Goal: Task Accomplishment & Management: Complete application form

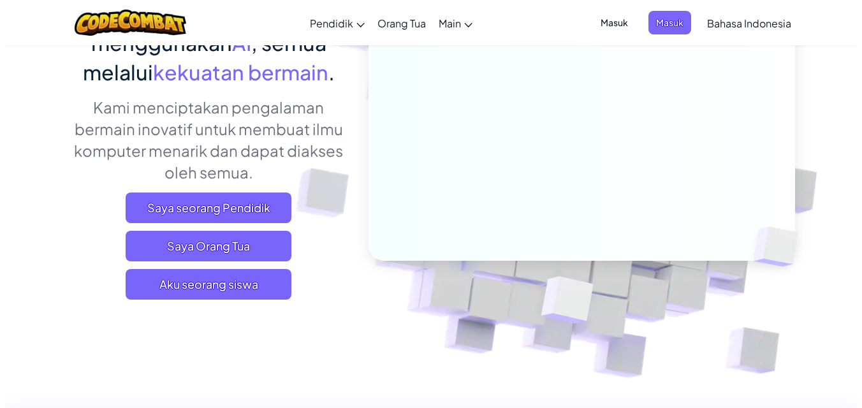
scroll to position [191, 0]
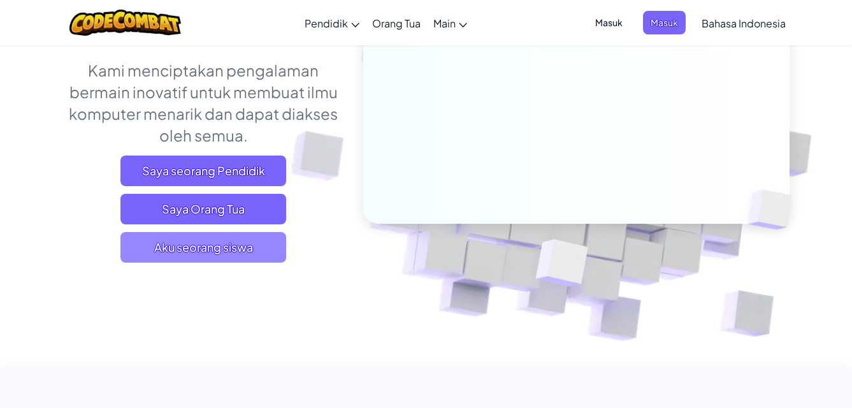
click at [242, 244] on span "Aku seorang siswa" at bounding box center [204, 247] width 166 height 31
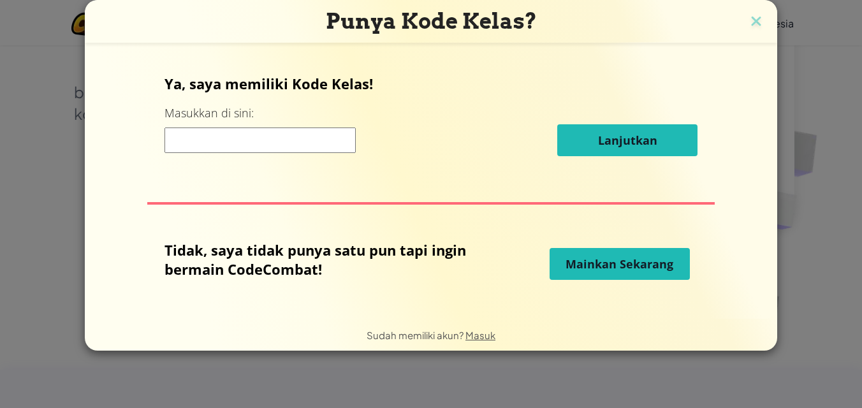
click at [593, 268] on span "Mainkan Sekarang" at bounding box center [620, 263] width 108 height 15
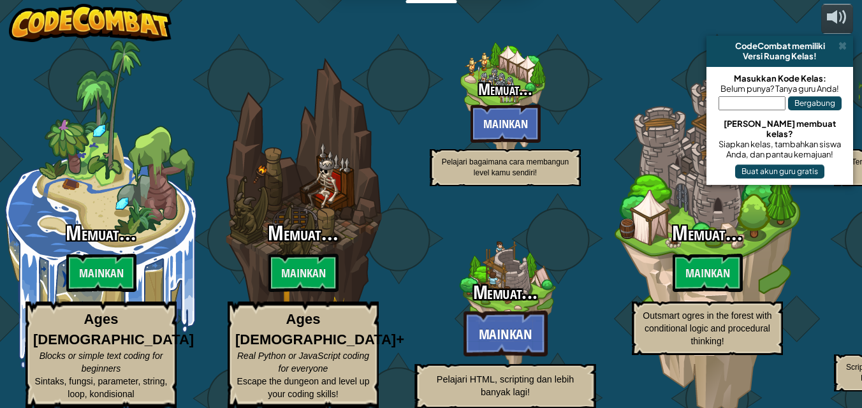
select select "id"
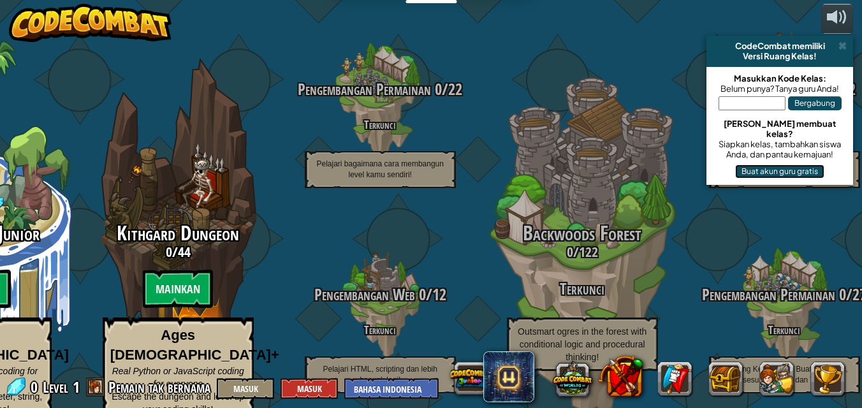
click at [775, 164] on button "Buat akun guru gratis" at bounding box center [779, 171] width 89 height 14
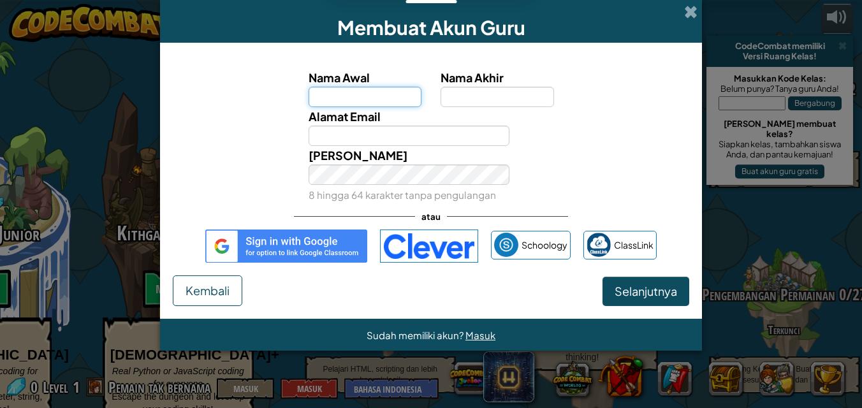
click at [362, 96] on input "Nama Awal" at bounding box center [365, 97] width 113 height 20
type input "Zahra"
click at [492, 98] on input "Nama Akhir" at bounding box center [497, 97] width 113 height 20
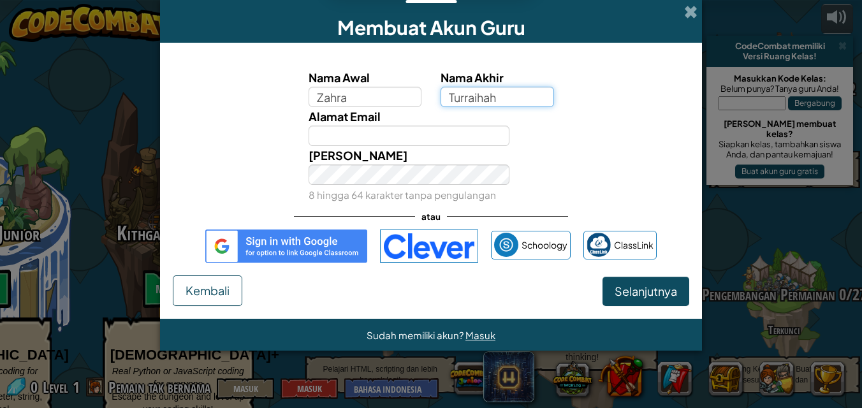
type input "Turraihah"
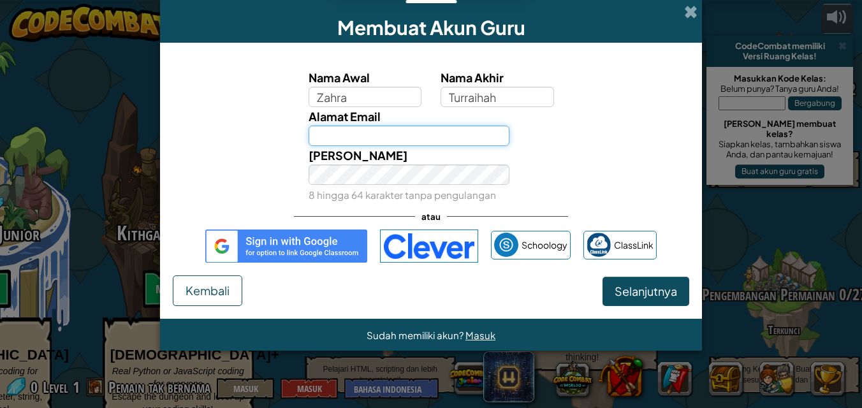
click at [499, 136] on input "Alamat Email" at bounding box center [409, 136] width 201 height 20
type input "nazamjinem@gmail.com"
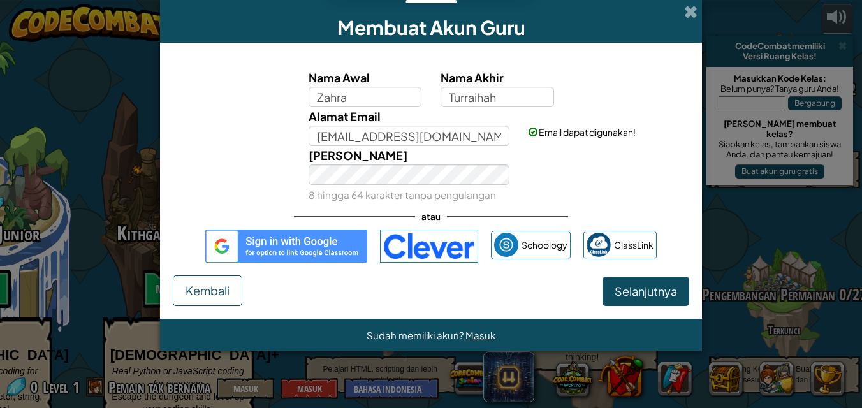
click at [318, 240] on img at bounding box center [286, 246] width 162 height 33
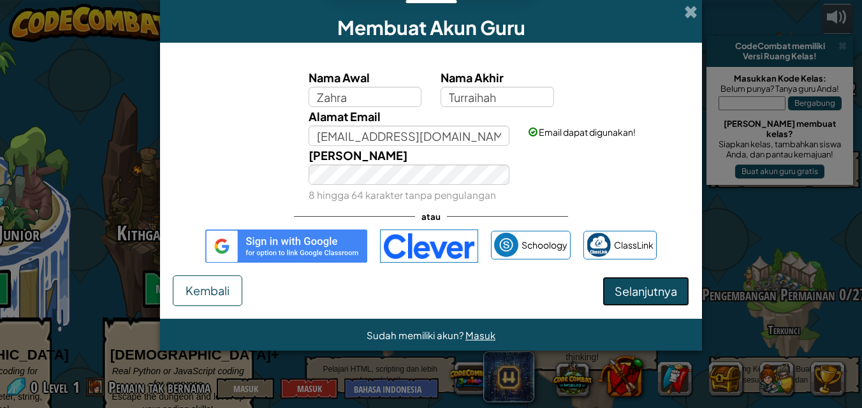
click at [640, 292] on span "Selanjutnya" at bounding box center [646, 291] width 62 height 15
select select "Indonesia"
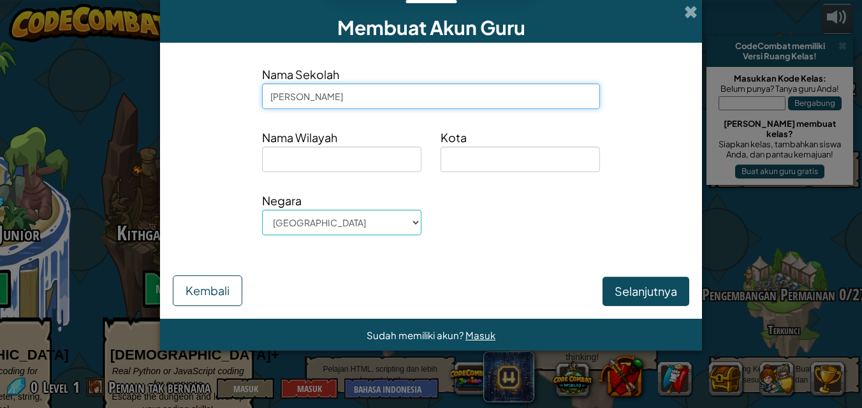
type input "Praba"
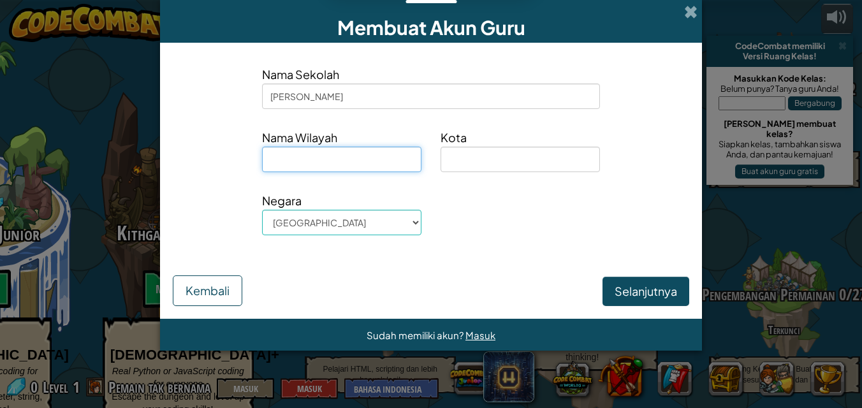
drag, startPoint x: 353, startPoint y: 156, endPoint x: 360, endPoint y: 160, distance: 8.0
click at [353, 157] on input at bounding box center [341, 160] width 159 height 26
type input "O"
type input "Sindurjan"
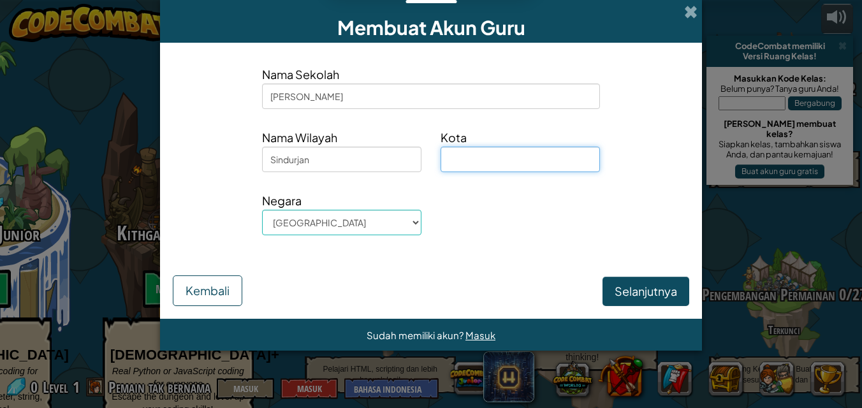
click at [519, 155] on input at bounding box center [520, 160] width 159 height 26
type input "Purworejo"
click at [404, 220] on select "Afghanistan Åland Islands Albania Algeria American Samoa Andorra Angola Anguill…" at bounding box center [341, 223] width 159 height 26
click at [262, 210] on select "Afghanistan Åland Islands Albania Algeria American Samoa Andorra Angola Anguill…" at bounding box center [341, 223] width 159 height 26
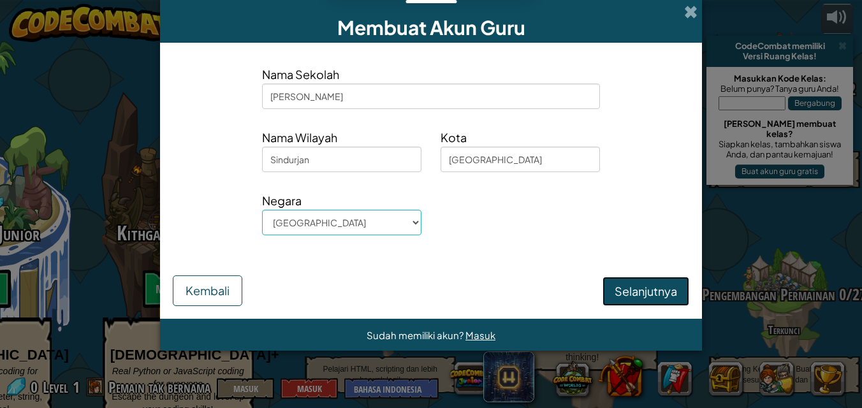
click at [660, 289] on button "Selanjutnya" at bounding box center [646, 291] width 87 height 29
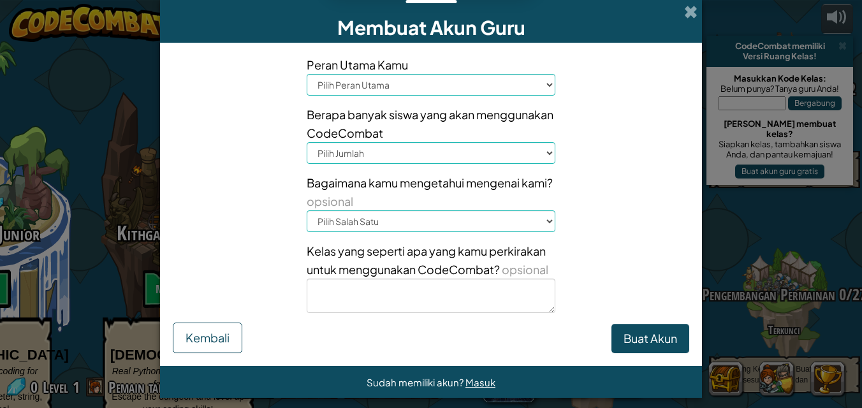
click at [507, 83] on select "Pilih Peran Utama Kepala Sekolah Orang Tua Koordinator Teknologi Guru Spesialis…" at bounding box center [431, 85] width 249 height 22
select select "Parent"
click at [307, 74] on select "Pilih Peran Utama Kepala Sekolah Orang Tua Koordinator Teknologi Guru Spesialis…" at bounding box center [431, 85] width 249 height 22
click at [394, 147] on select "Pilih Jumlah 1-10 11-50 51-100 101-200 201-500 501-1000 1000+" at bounding box center [431, 153] width 249 height 22
select select "51-100"
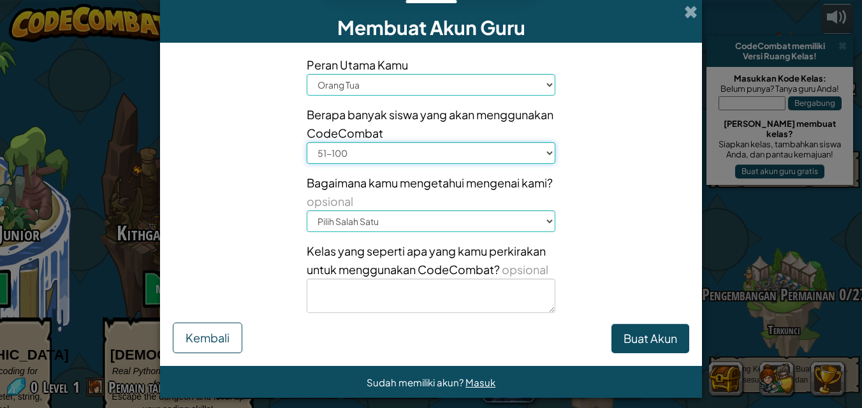
click at [307, 142] on select "Pilih Jumlah 1-10 11-50 51-100 101-200 201-500 501-1000 1000+" at bounding box center [431, 153] width 249 height 22
click at [379, 221] on select "Pilih Salah Satu Konferensi (misalnya ISTE) Code.org/Hour of Code Guru Administ…" at bounding box center [431, 221] width 249 height 22
select select "Google"
click at [307, 210] on select "Pilih Salah Satu Konferensi (misalnya ISTE) Code.org/Hour of Code Guru Administ…" at bounding box center [431, 221] width 249 height 22
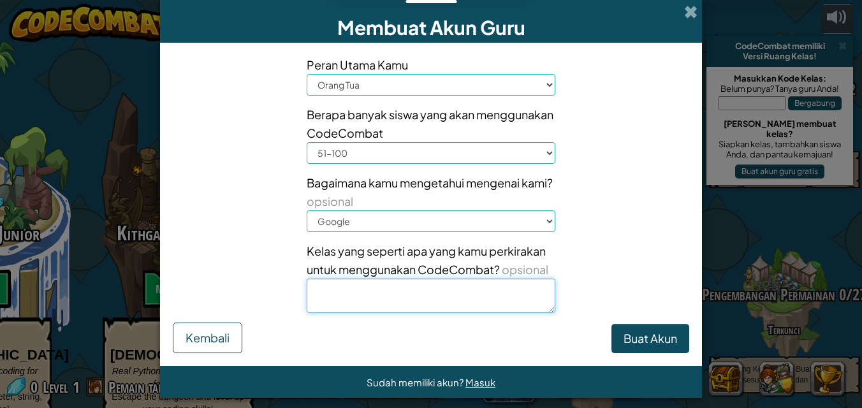
click at [466, 289] on textarea at bounding box center [431, 296] width 249 height 34
type textarea "Melatih anak untuk berfikir kritis"
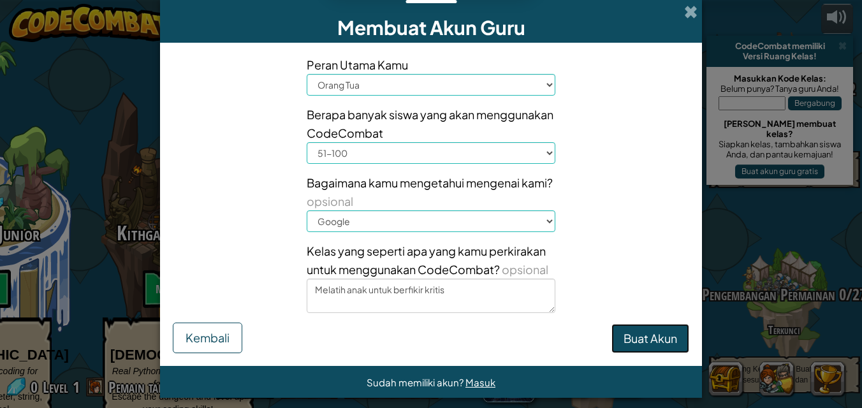
click at [666, 341] on button "Buat Akun" at bounding box center [650, 338] width 78 height 29
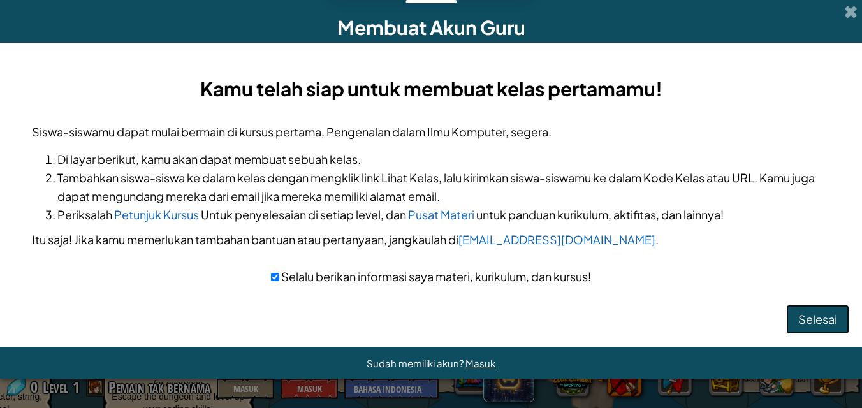
click at [822, 318] on button "Selesai" at bounding box center [817, 319] width 63 height 29
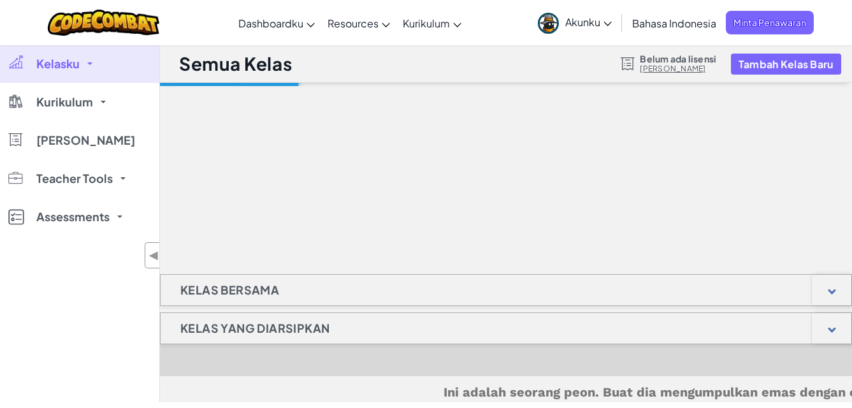
scroll to position [358, 0]
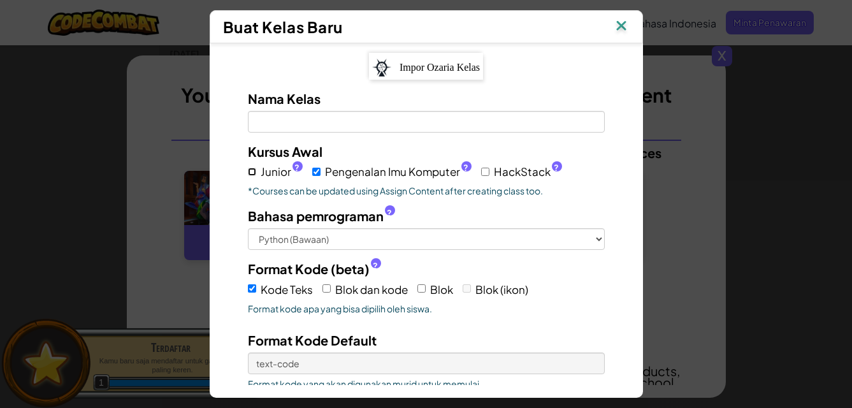
click at [248, 170] on input "Junior ?" at bounding box center [252, 172] width 8 height 8
checkbox input "true"
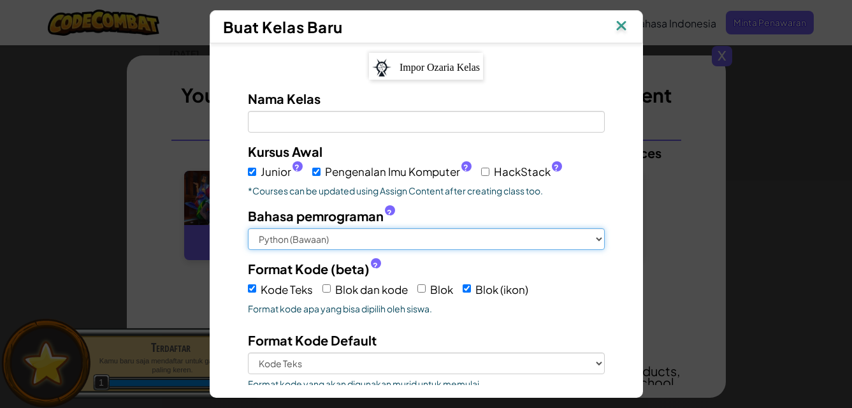
click at [295, 238] on select "Python (Bawaan) JavaScript C++ Java (Eksperimental)" at bounding box center [426, 239] width 357 height 22
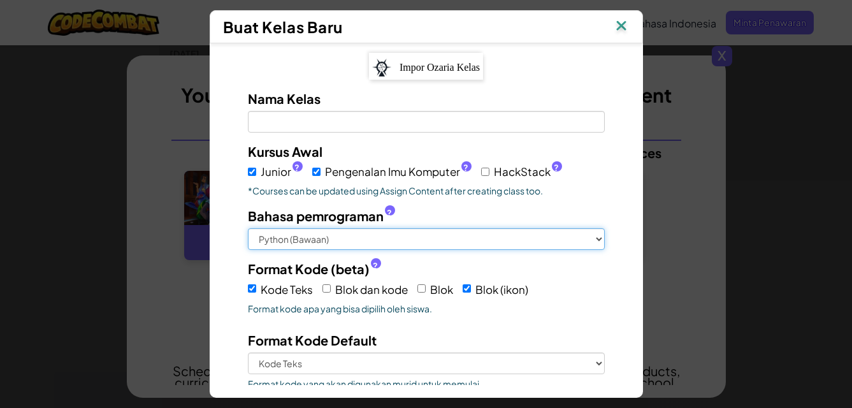
click at [295, 238] on select "Python (Bawaan) JavaScript C++ Java (Eksperimental)" at bounding box center [426, 239] width 357 height 22
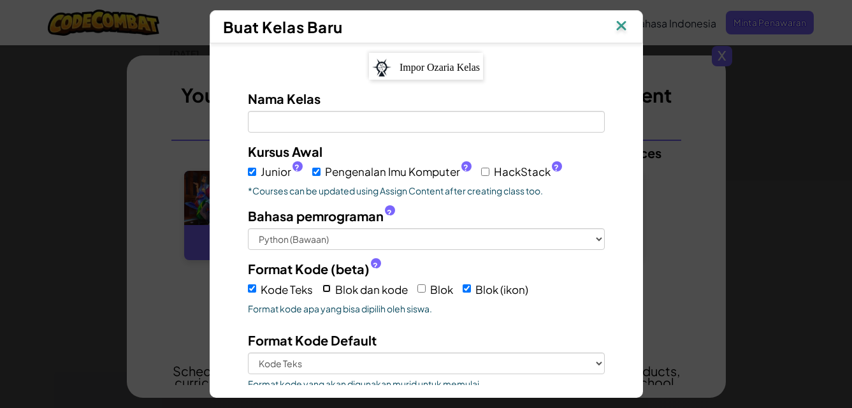
click at [323, 286] on input "Blok dan kode" at bounding box center [327, 288] width 8 height 8
checkbox input "true"
click at [248, 288] on input "Kode Teks" at bounding box center [252, 288] width 8 height 8
checkbox input "false"
select select
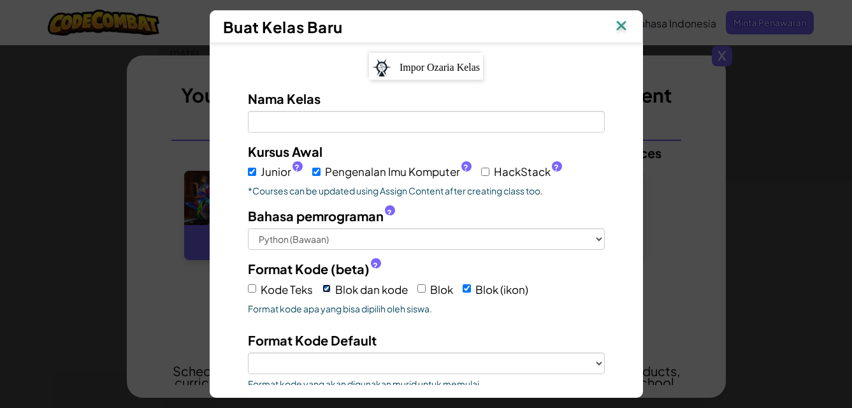
click at [323, 288] on input "Blok dan kode" at bounding box center [327, 288] width 8 height 8
checkbox input "false"
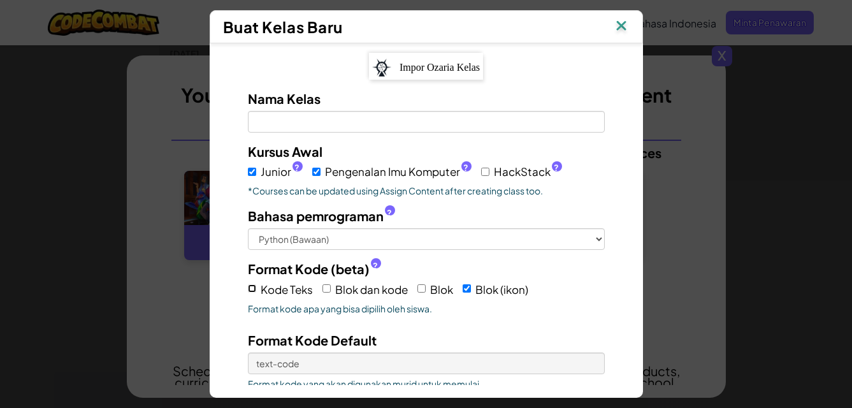
click at [248, 289] on input "Kode Teks" at bounding box center [252, 288] width 8 height 8
checkbox input "true"
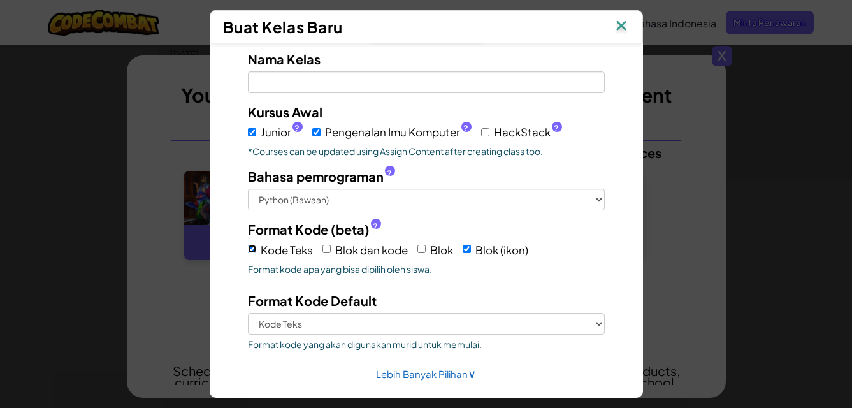
scroll to position [82, 0]
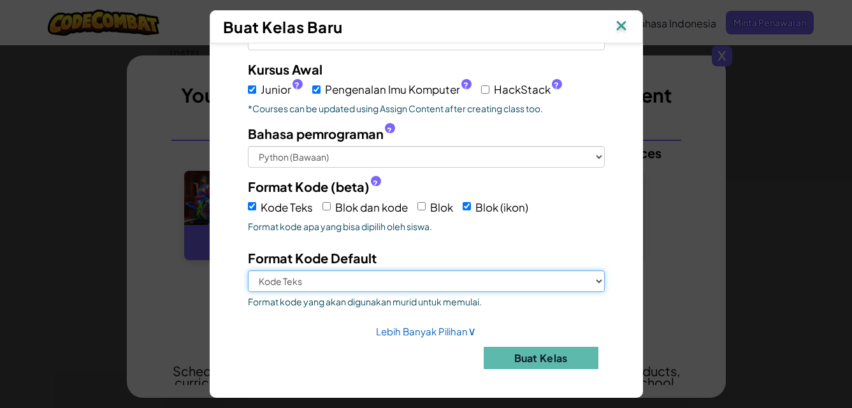
click at [374, 284] on select "Kode Teks Blok (ikon)" at bounding box center [426, 281] width 357 height 22
select select "blocks-icons"
click at [248, 270] on select "Kode Teks Blok (ikon)" at bounding box center [426, 281] width 357 height 22
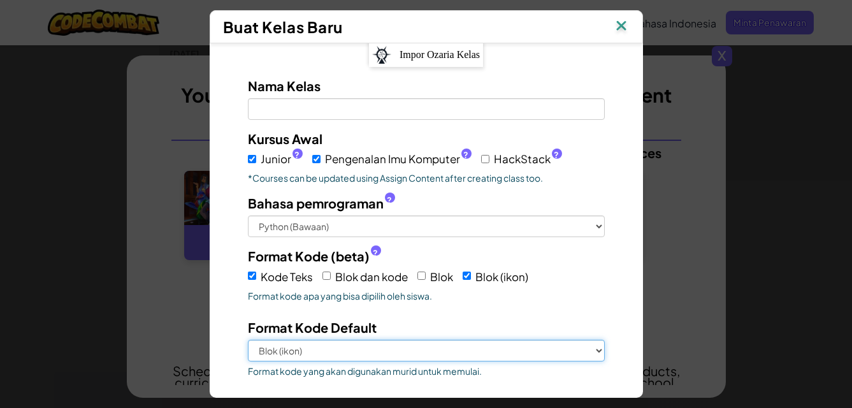
scroll to position [0, 0]
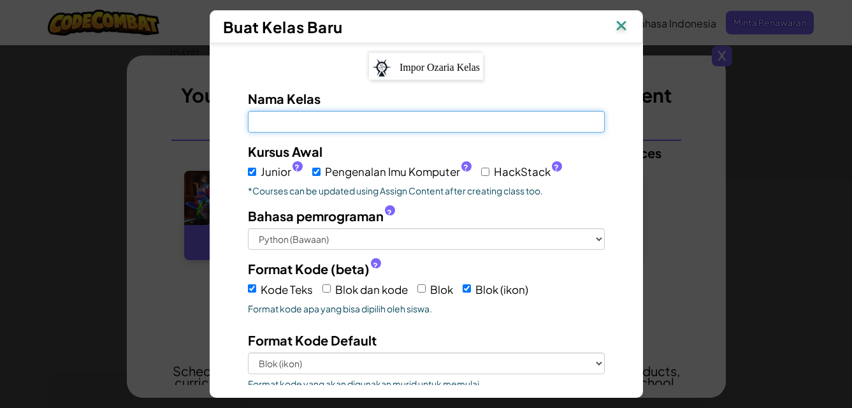
click at [338, 122] on input "Nama Kelas Kolom ini wajib diisi" at bounding box center [426, 122] width 357 height 22
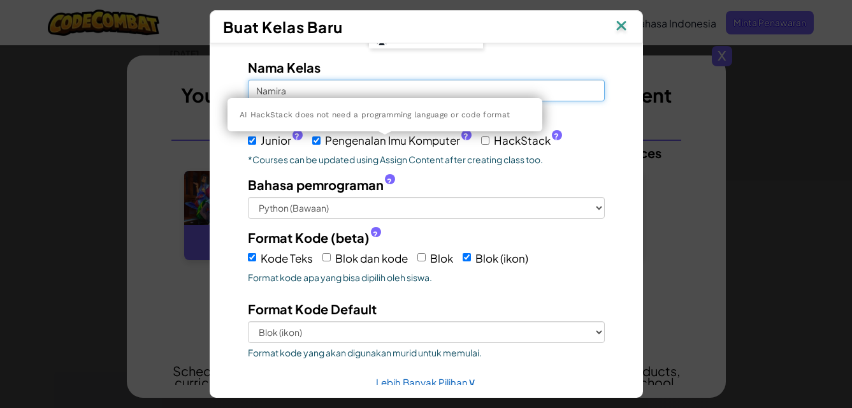
scroll to position [82, 0]
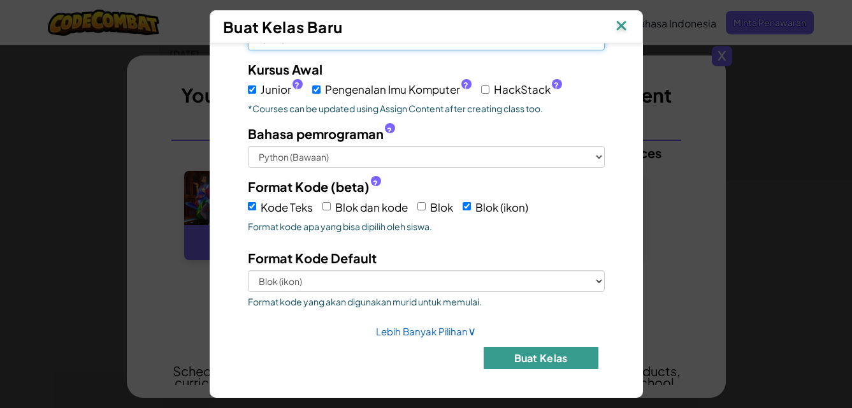
type input "Namira"
click at [530, 357] on button "Buat Kelas" at bounding box center [541, 358] width 115 height 22
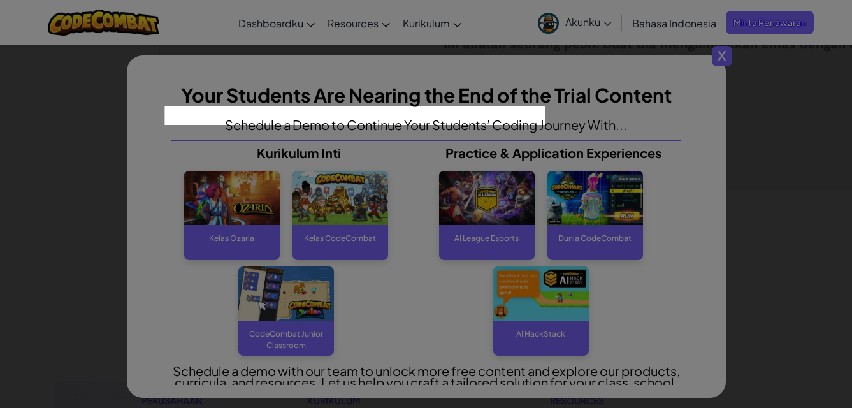
scroll to position [0, 0]
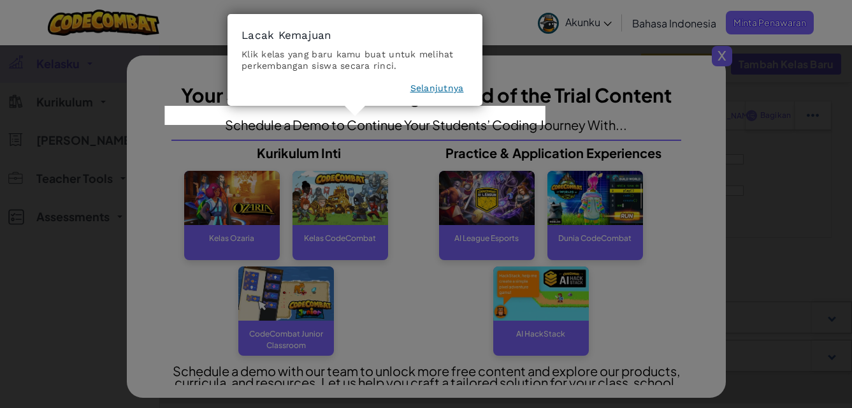
click at [332, 216] on icon at bounding box center [431, 204] width 862 height 408
click at [448, 86] on button "Selanjutnya" at bounding box center [438, 88] width 54 height 13
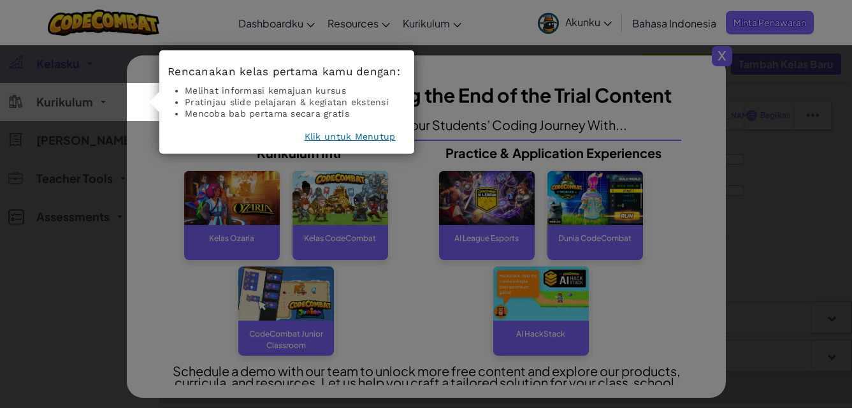
click at [337, 135] on button "Klik untuk Menutup" at bounding box center [350, 136] width 91 height 13
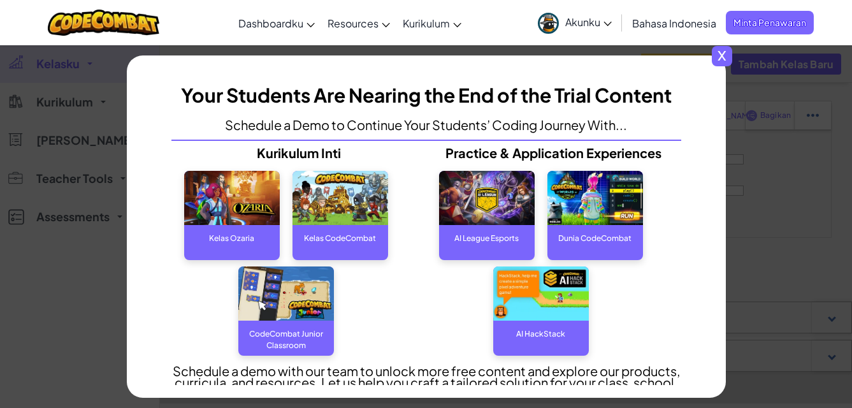
click at [235, 204] on img at bounding box center [232, 198] width 96 height 54
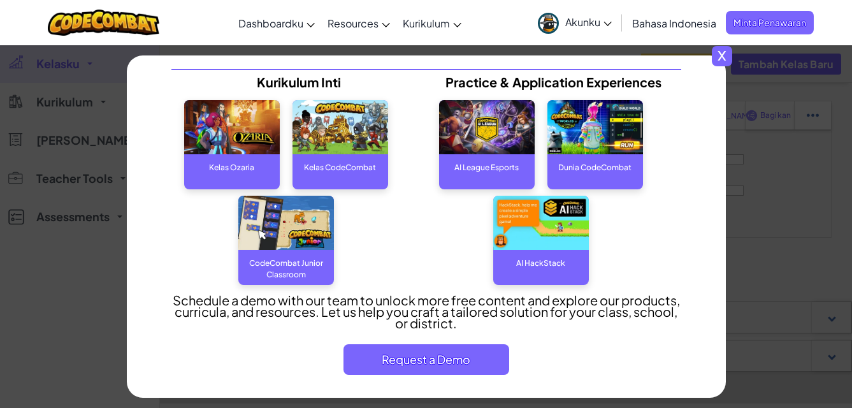
scroll to position [73, 0]
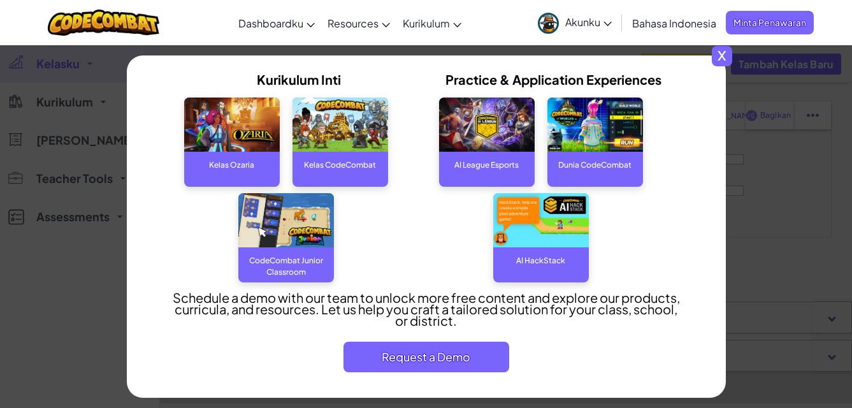
click at [723, 55] on span "x" at bounding box center [722, 56] width 20 height 20
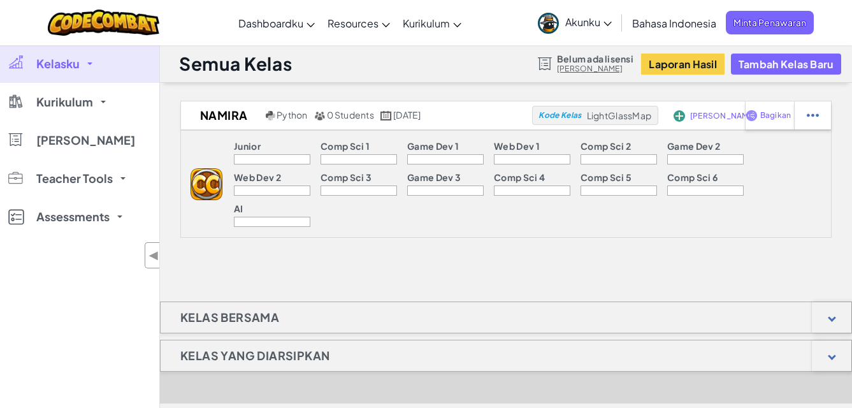
click at [77, 59] on span "Kelasku" at bounding box center [57, 63] width 43 height 11
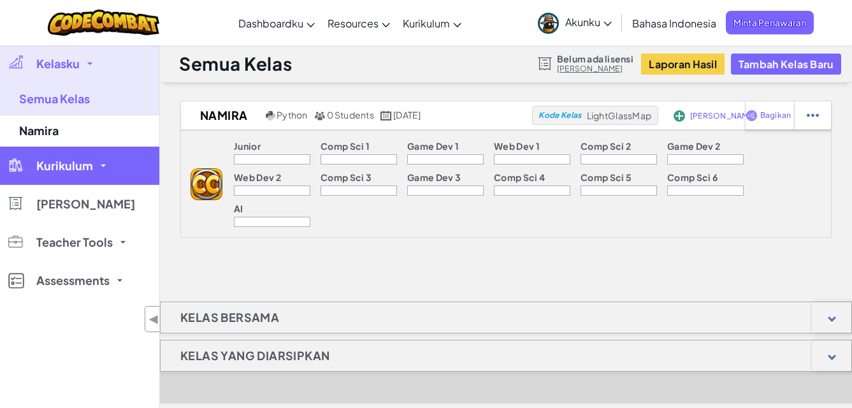
click at [57, 161] on span "Kurikulum" at bounding box center [64, 165] width 57 height 11
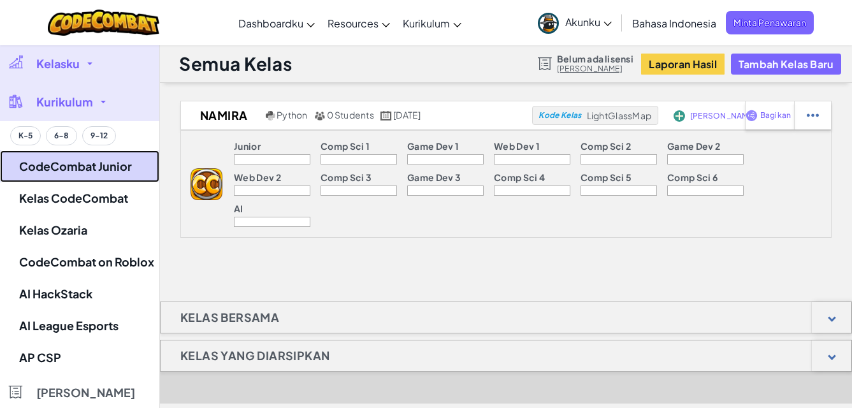
click at [77, 170] on link "CodeCombat Junior" at bounding box center [79, 166] width 159 height 32
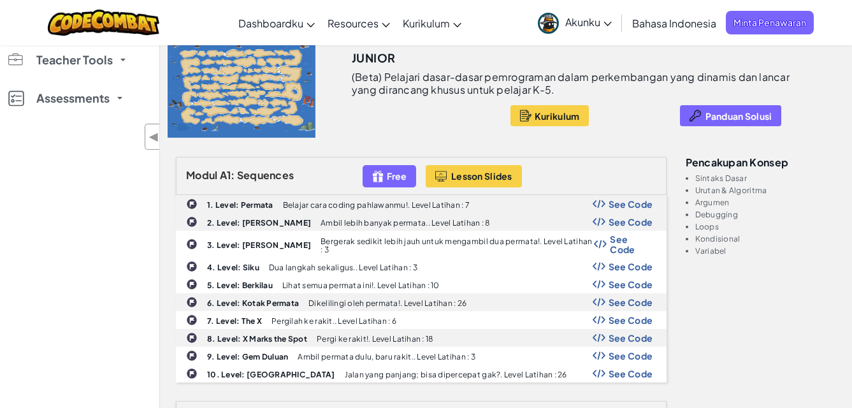
scroll to position [128, 0]
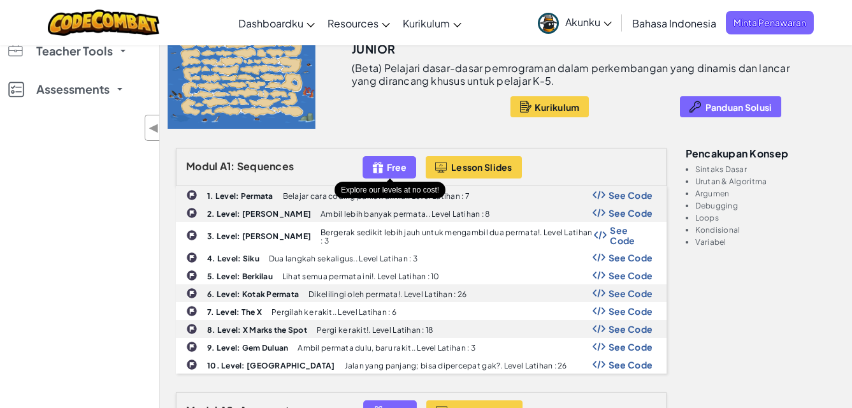
click at [381, 164] on img at bounding box center [377, 167] width 11 height 15
click at [402, 171] on span "Free" at bounding box center [397, 167] width 20 height 10
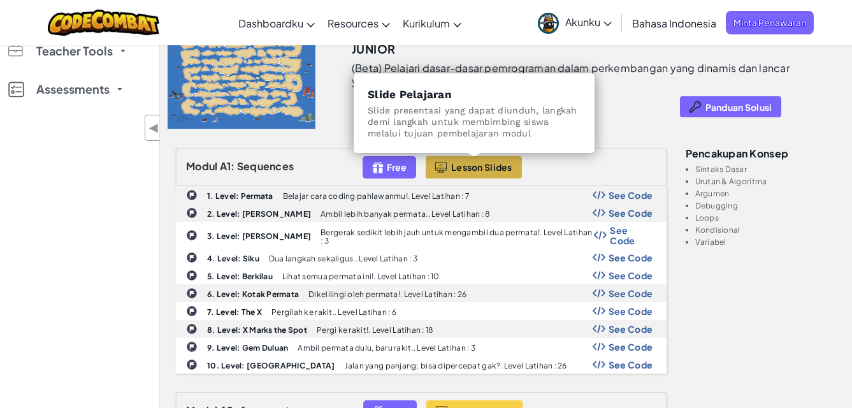
click at [488, 169] on span "Lesson Slides" at bounding box center [481, 167] width 61 height 10
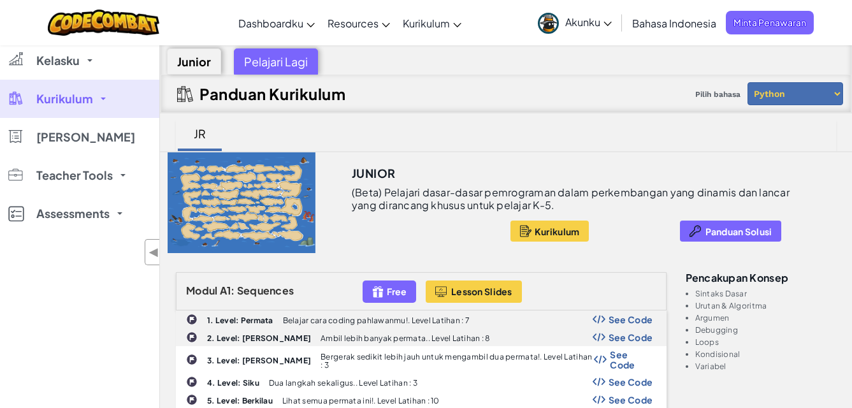
scroll to position [0, 0]
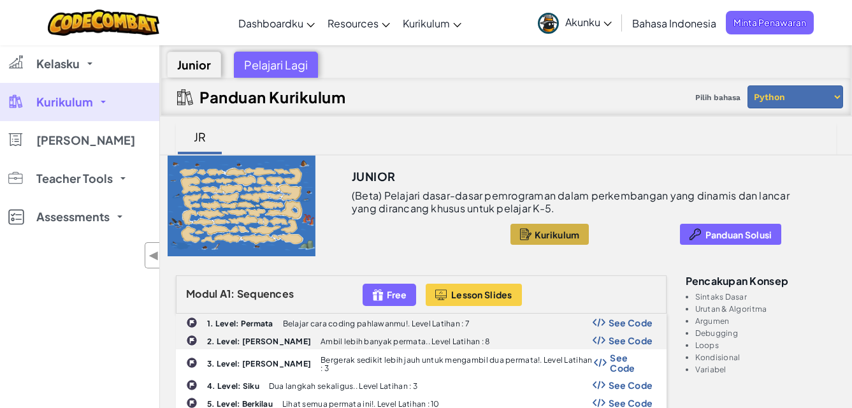
click at [551, 238] on span "Kurikulum" at bounding box center [557, 235] width 45 height 10
click at [791, 99] on select "Python JavaScript" at bounding box center [796, 96] width 96 height 23
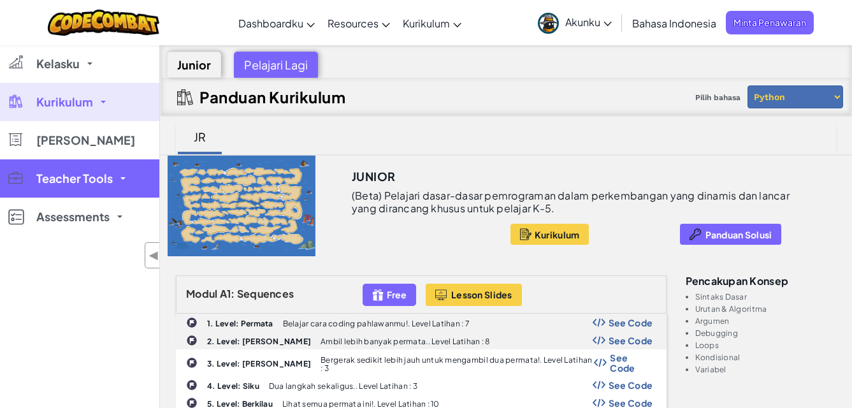
click at [50, 180] on span "Teacher Tools" at bounding box center [74, 178] width 77 height 11
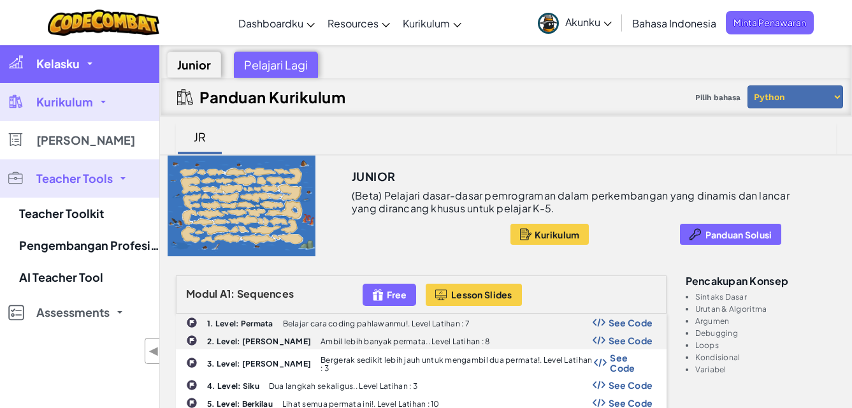
click at [61, 55] on link "Kelasku" at bounding box center [79, 64] width 159 height 38
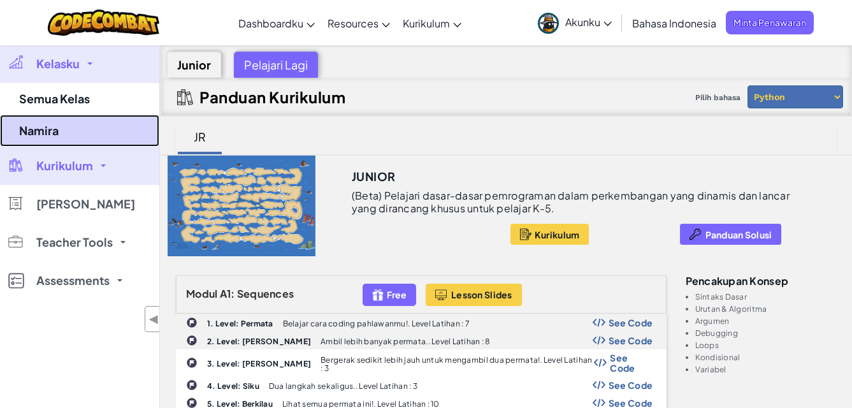
click at [46, 131] on link "Namira" at bounding box center [79, 131] width 159 height 32
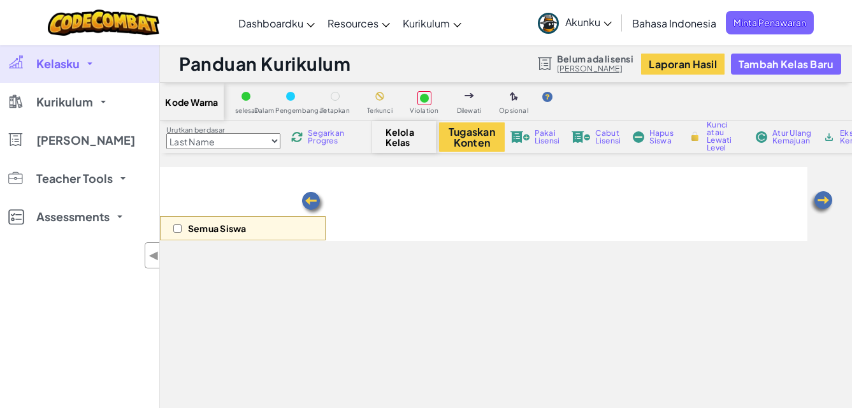
select select "560f1a9f22961295f9427742"
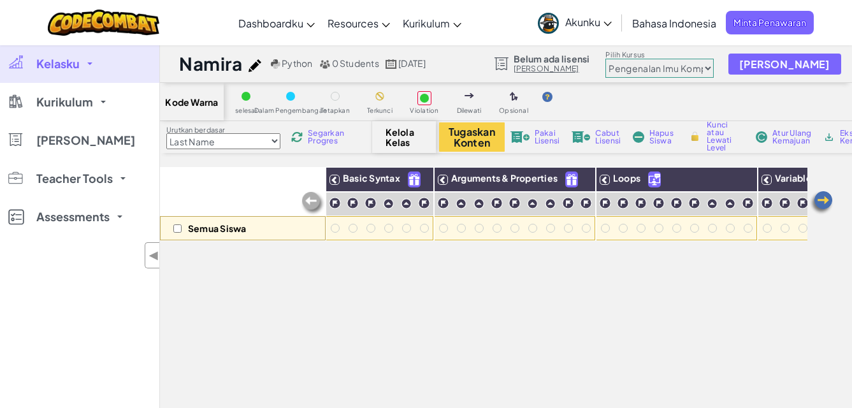
click at [601, 18] on span "Akunku" at bounding box center [589, 21] width 47 height 13
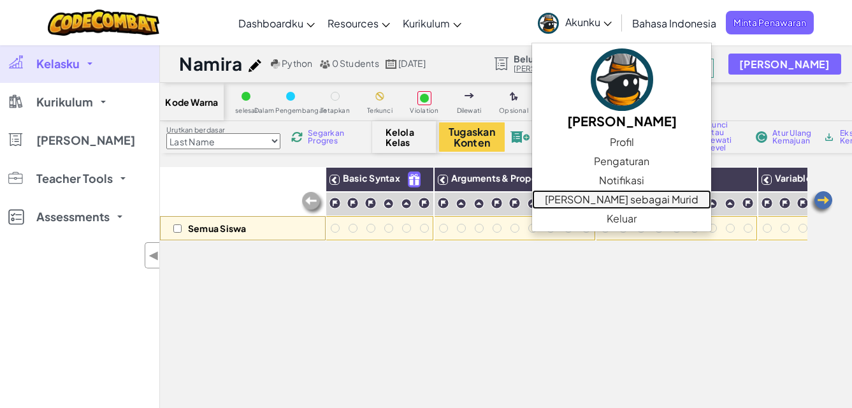
click at [610, 201] on link "[PERSON_NAME] sebagai Murid" at bounding box center [621, 199] width 179 height 19
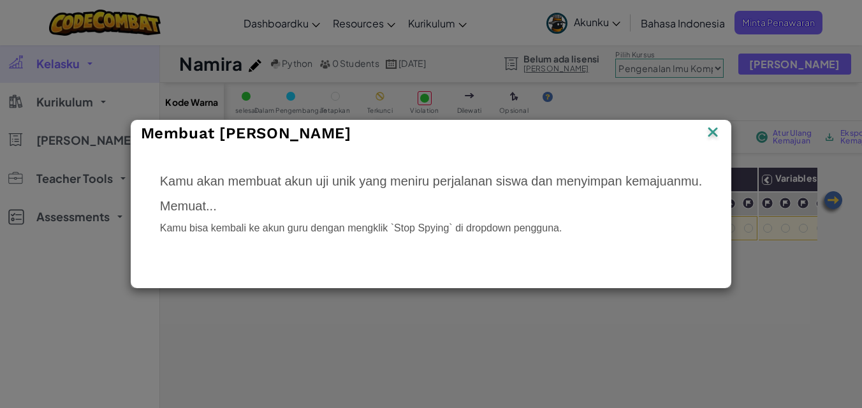
click at [713, 133] on img at bounding box center [713, 133] width 17 height 19
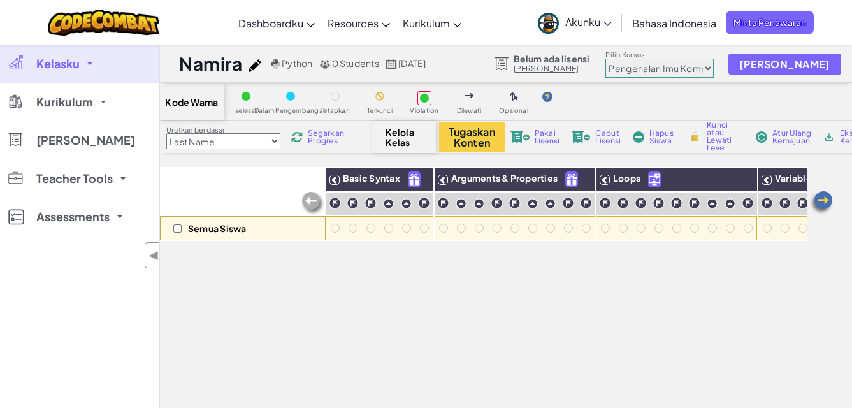
click at [606, 24] on icon at bounding box center [608, 24] width 8 height 4
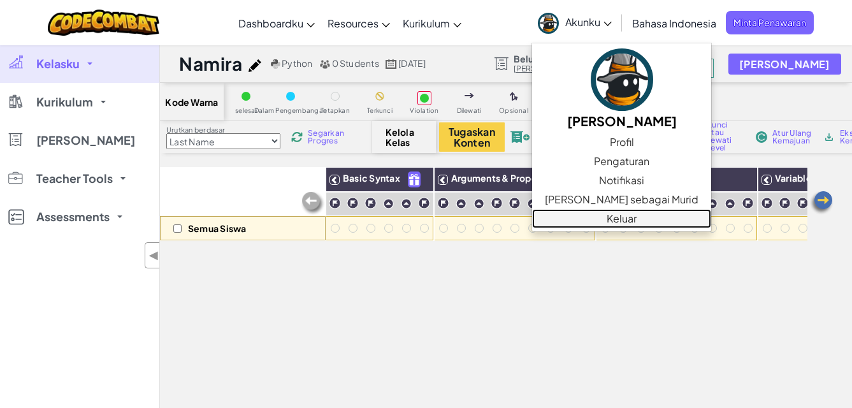
click at [595, 219] on link "Keluar" at bounding box center [621, 218] width 179 height 19
